Goal: Find specific page/section: Find specific page/section

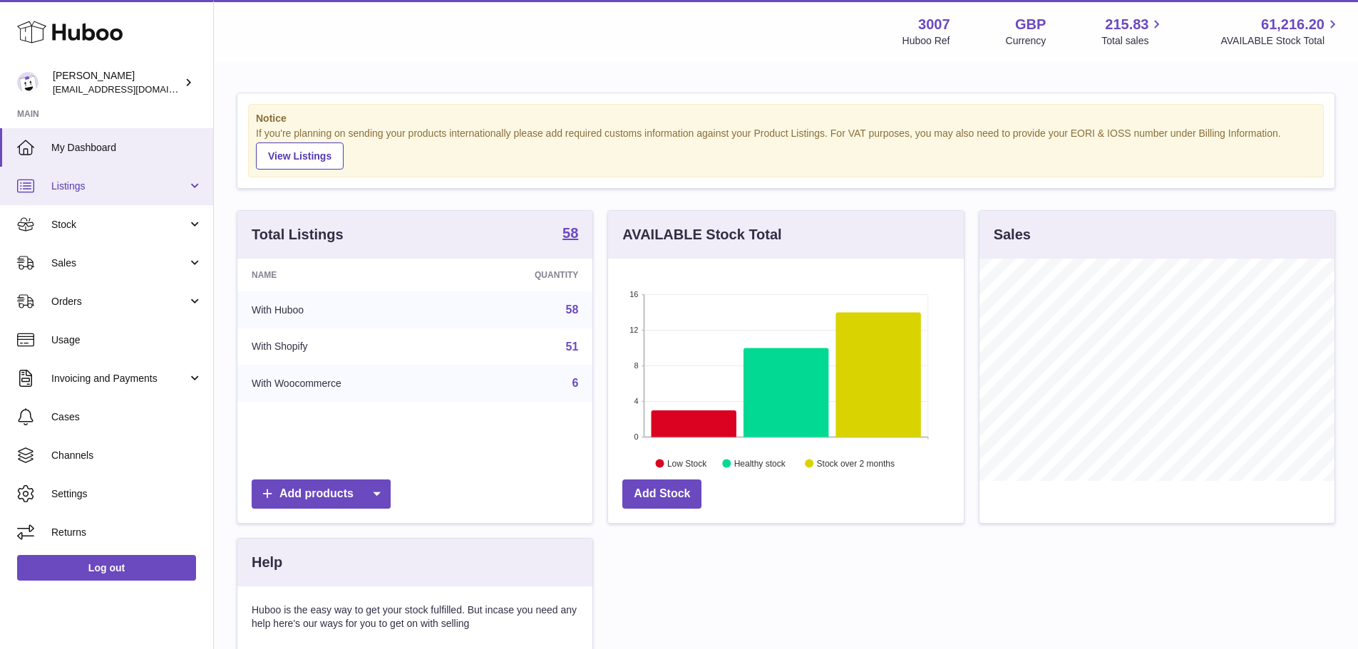
scroll to position [222, 356]
click at [148, 180] on span "Listings" at bounding box center [119, 187] width 136 height 14
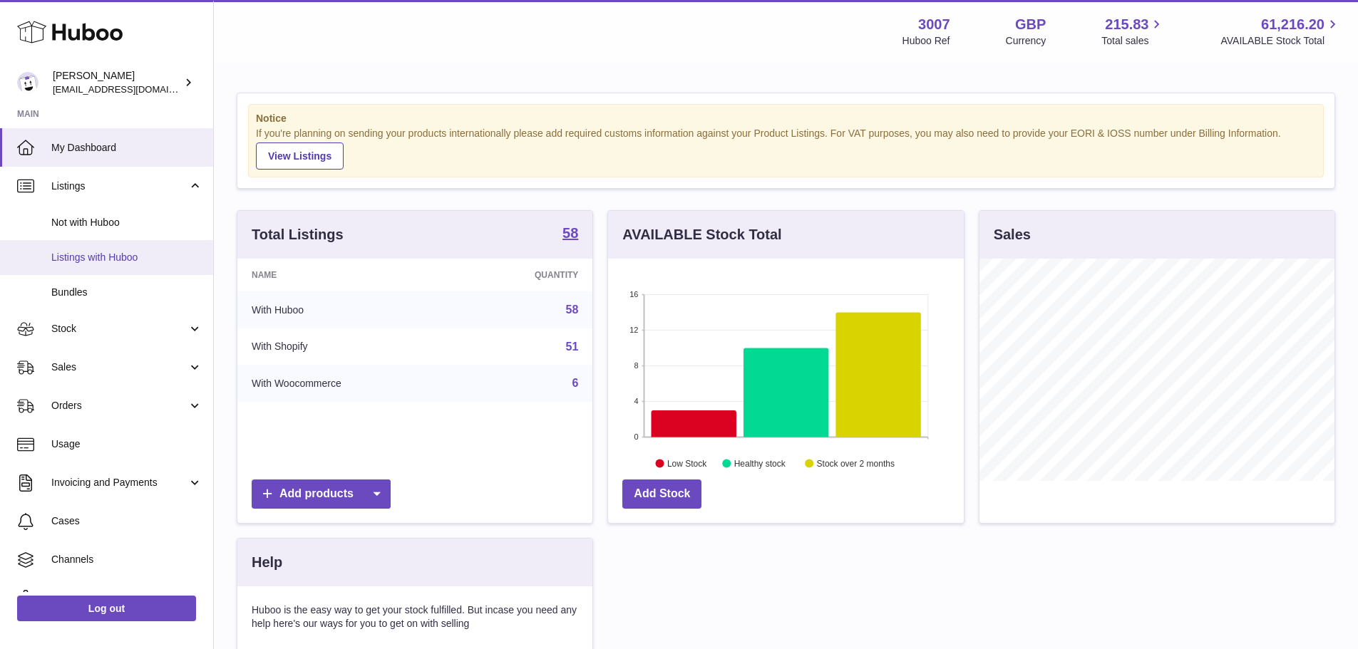
click at [95, 256] on span "Listings with Huboo" at bounding box center [126, 258] width 151 height 14
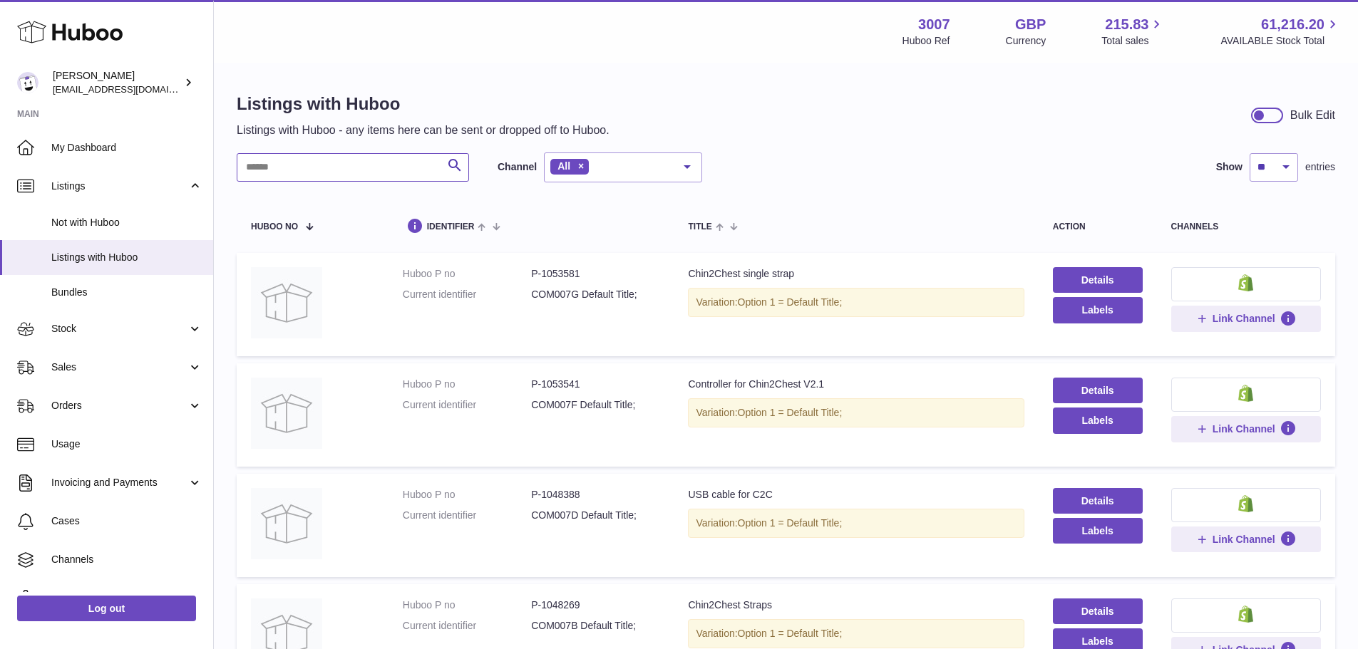
click at [304, 164] on input "text" at bounding box center [353, 167] width 232 height 29
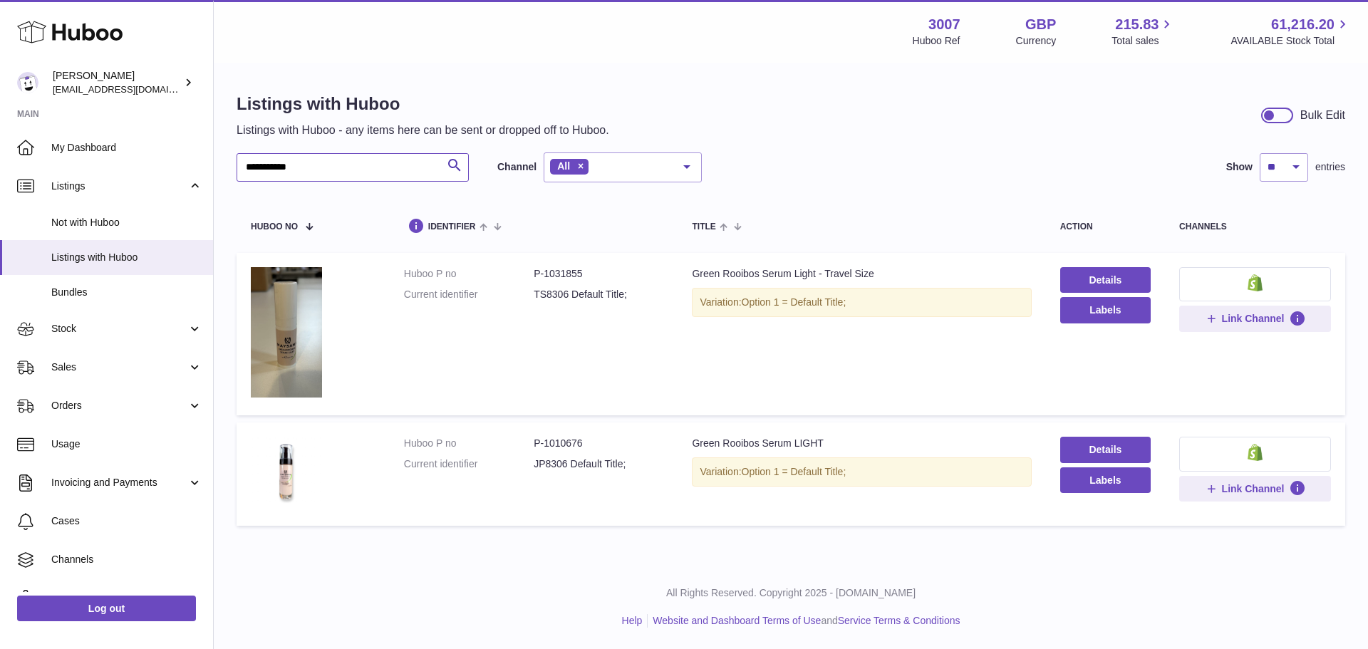
type input "**********"
drag, startPoint x: 590, startPoint y: 445, endPoint x: 543, endPoint y: 452, distance: 47.5
click at [543, 452] on dl "Huboo P no P-1010676 Current identifier JP8306 Default Title;" at bounding box center [534, 457] width 260 height 41
copy dd "1010676"
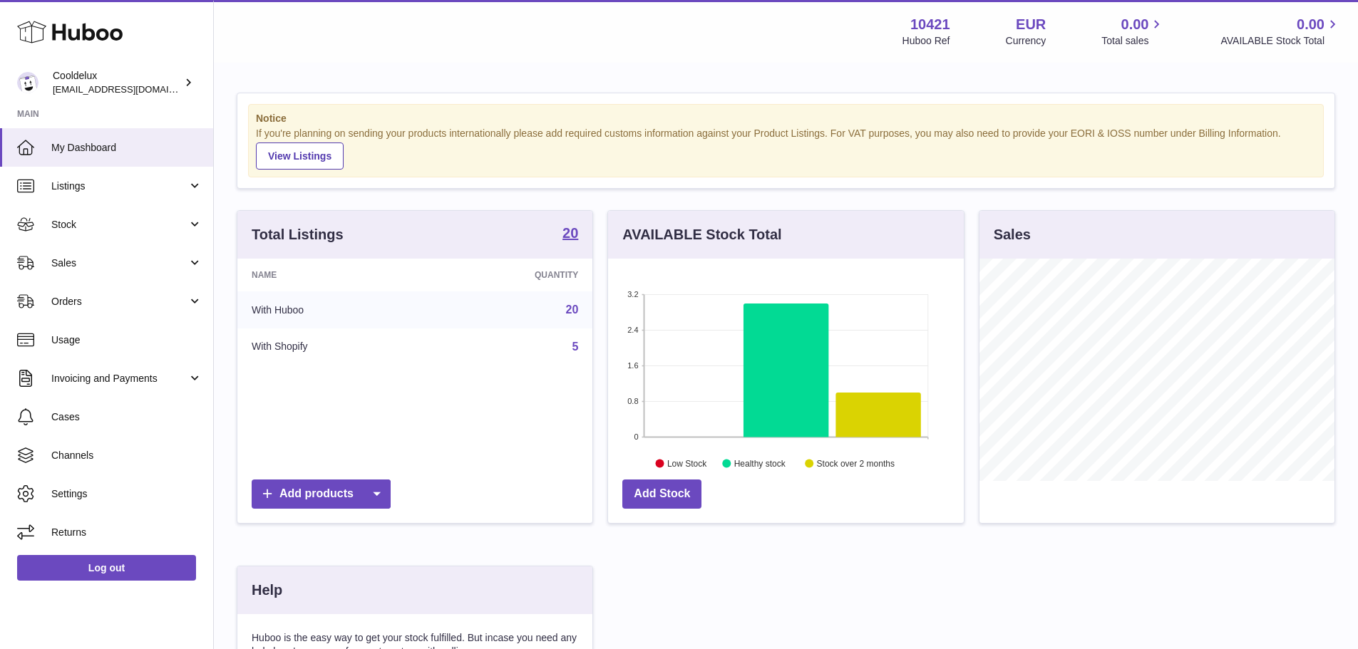
scroll to position [222, 356]
